Goal: Information Seeking & Learning: Find specific fact

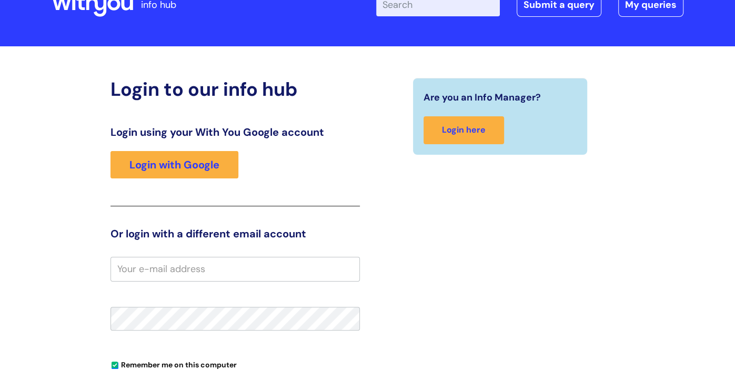
scroll to position [58, 0]
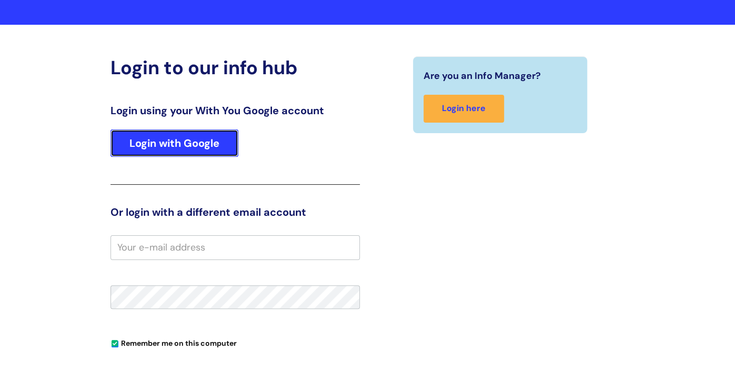
click at [195, 141] on link "Login with Google" at bounding box center [175, 142] width 128 height 27
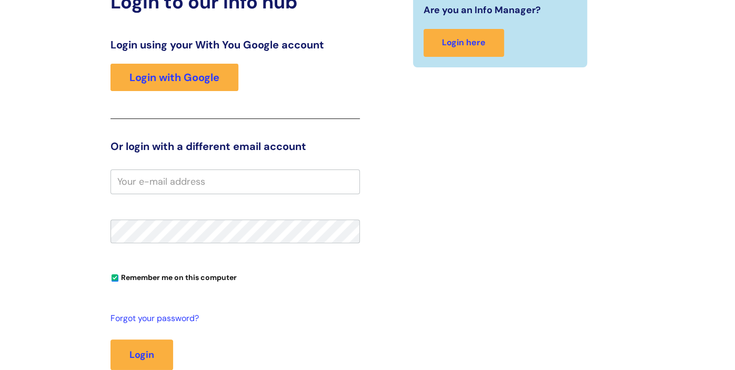
scroll to position [101, 0]
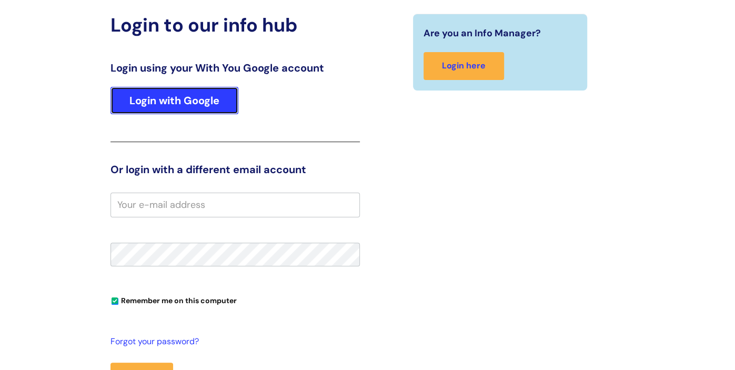
click at [158, 104] on link "Login with Google" at bounding box center [175, 100] width 128 height 27
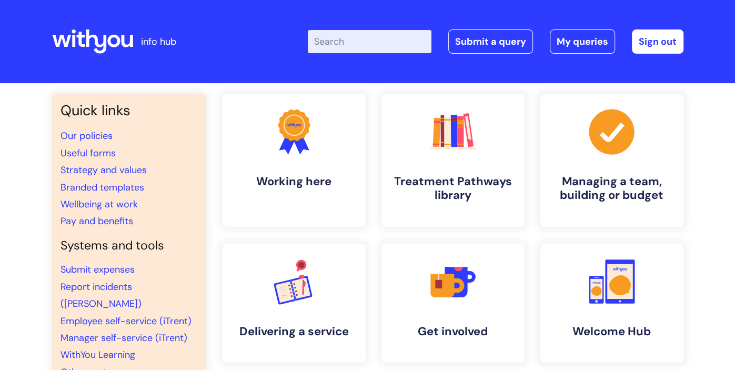
click at [374, 32] on input "Enter your search term here..." at bounding box center [370, 41] width 124 height 23
type input "concur"
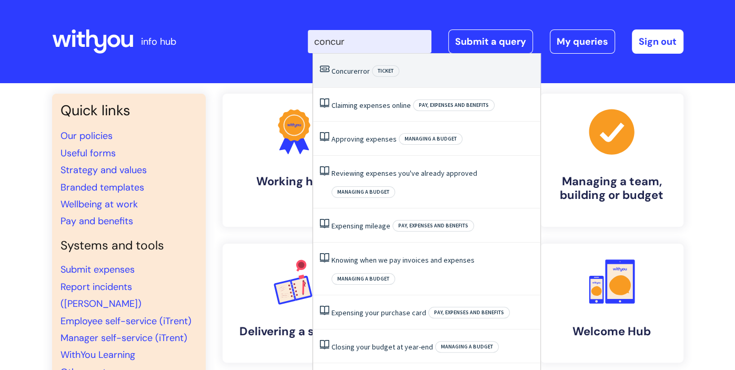
click at [350, 77] on li "Concur error Ticket" at bounding box center [426, 71] width 227 height 34
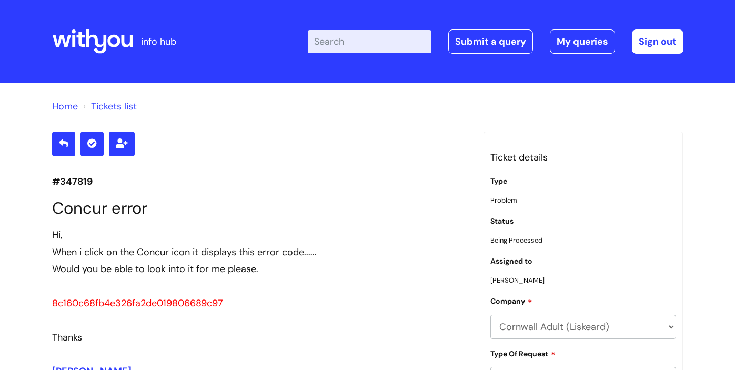
scroll to position [1289, 0]
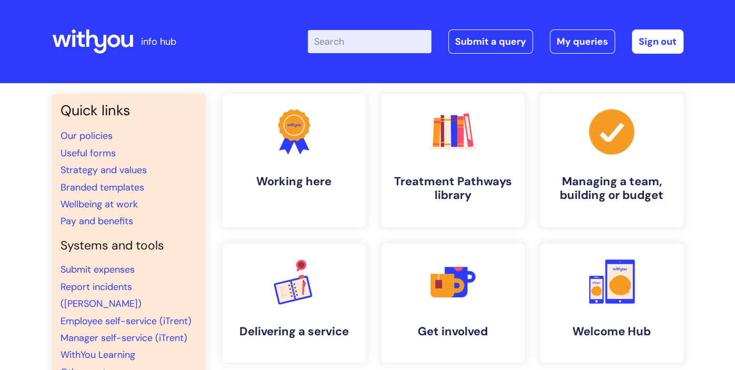
click at [367, 27] on div "Enter your search term here... Search Submit a query My queries Welcome [PERSON…" at bounding box center [446, 42] width 475 height 62
click at [371, 39] on input "Enter your search term here..." at bounding box center [370, 41] width 124 height 23
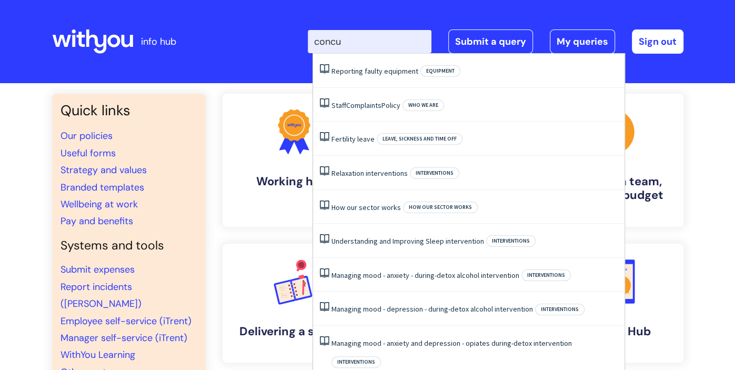
type input "concur"
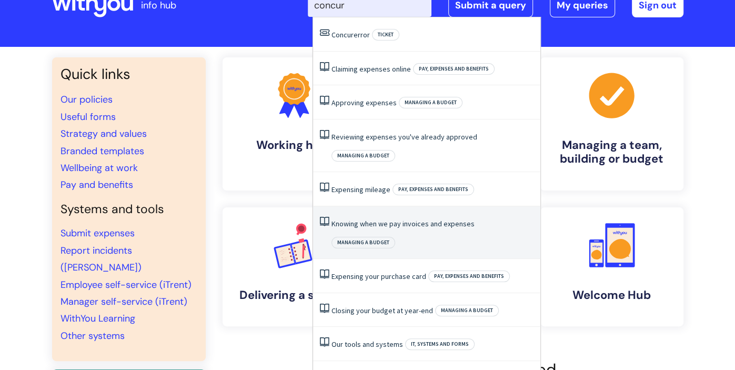
scroll to position [32, 0]
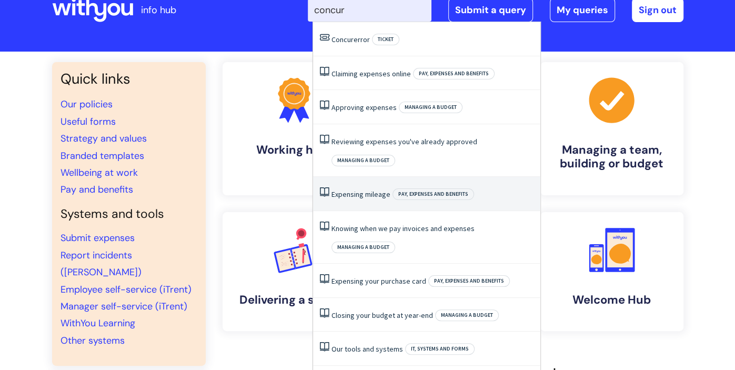
click at [367, 177] on li "Expensing mileage Pay, expenses and benefits" at bounding box center [426, 194] width 227 height 34
